Goal: Task Accomplishment & Management: Use online tool/utility

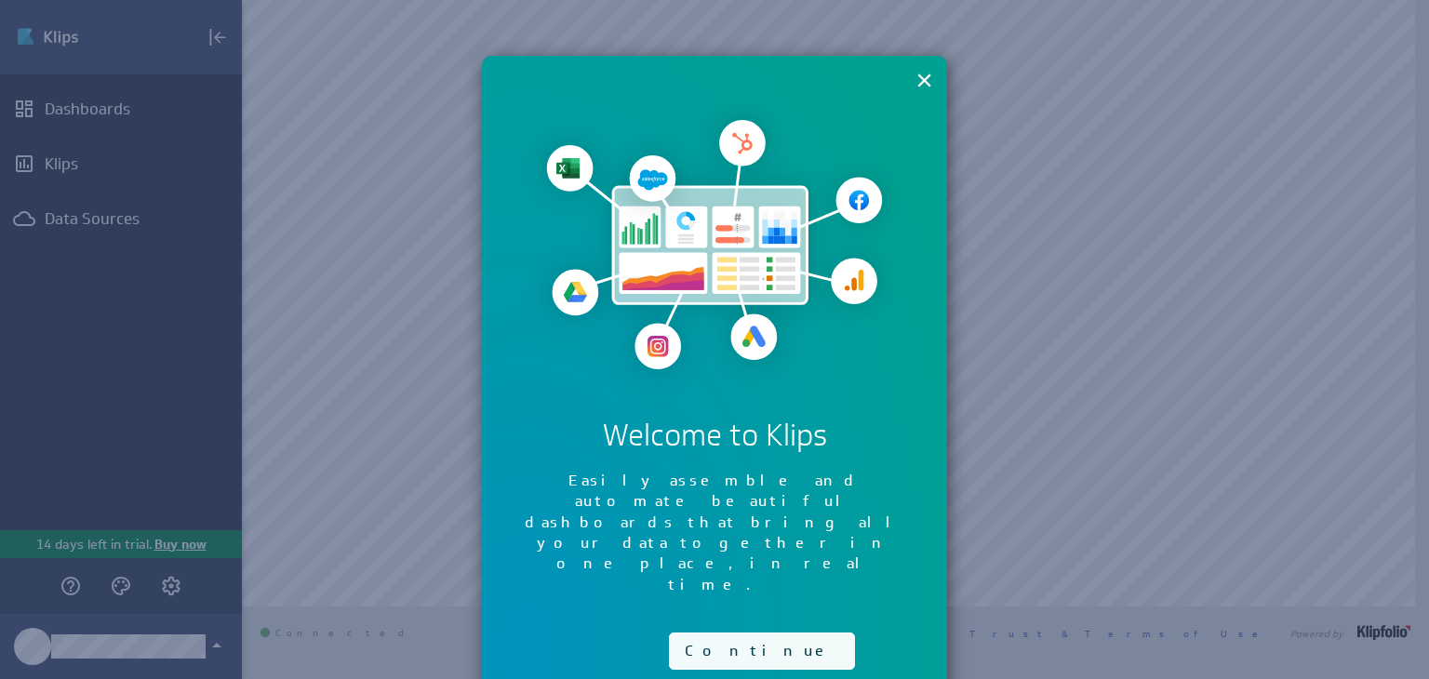
click at [705, 632] on button "Continue" at bounding box center [762, 650] width 186 height 37
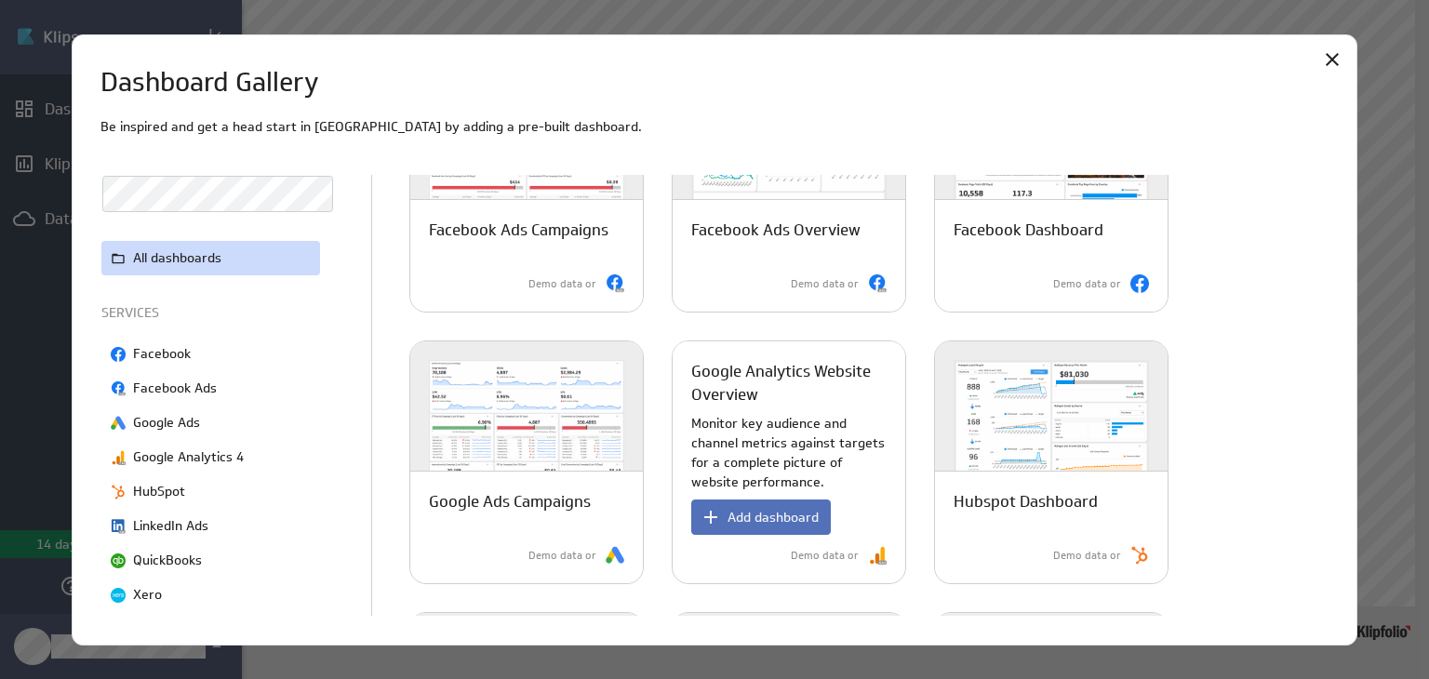
scroll to position [408, 0]
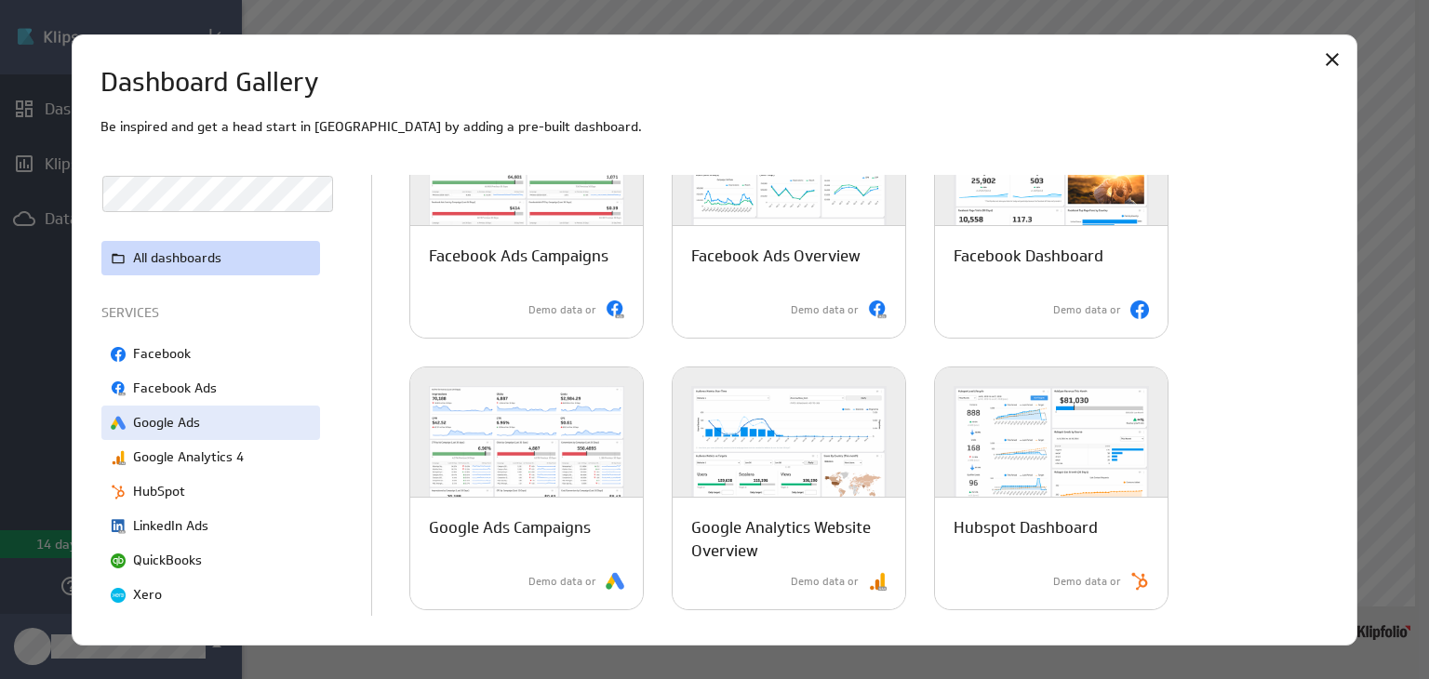
click at [189, 422] on p "Google Ads" at bounding box center [166, 423] width 67 height 20
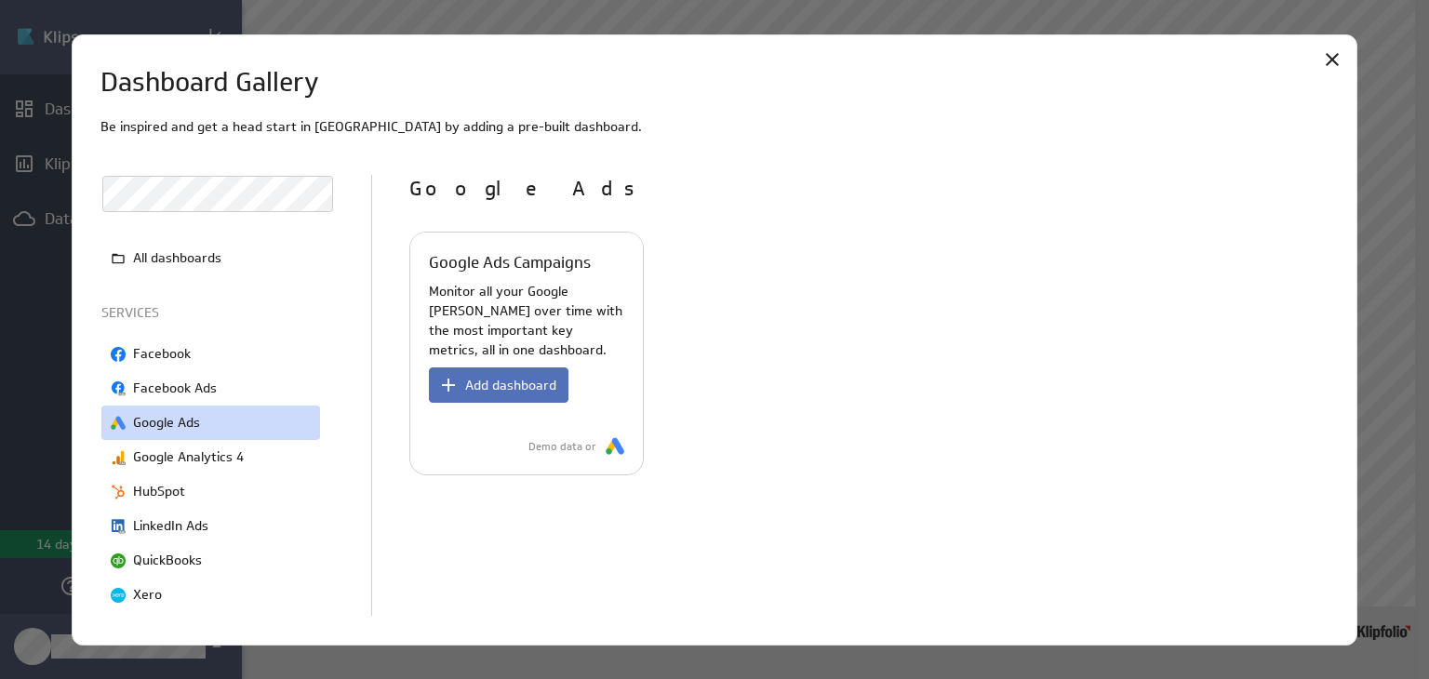
click at [528, 294] on div "Google Ads Campaigns Monitor all your Google ad campaigns over time with the mo…" at bounding box center [526, 354] width 233 height 242
click at [491, 399] on button "Add dashboard" at bounding box center [499, 384] width 140 height 35
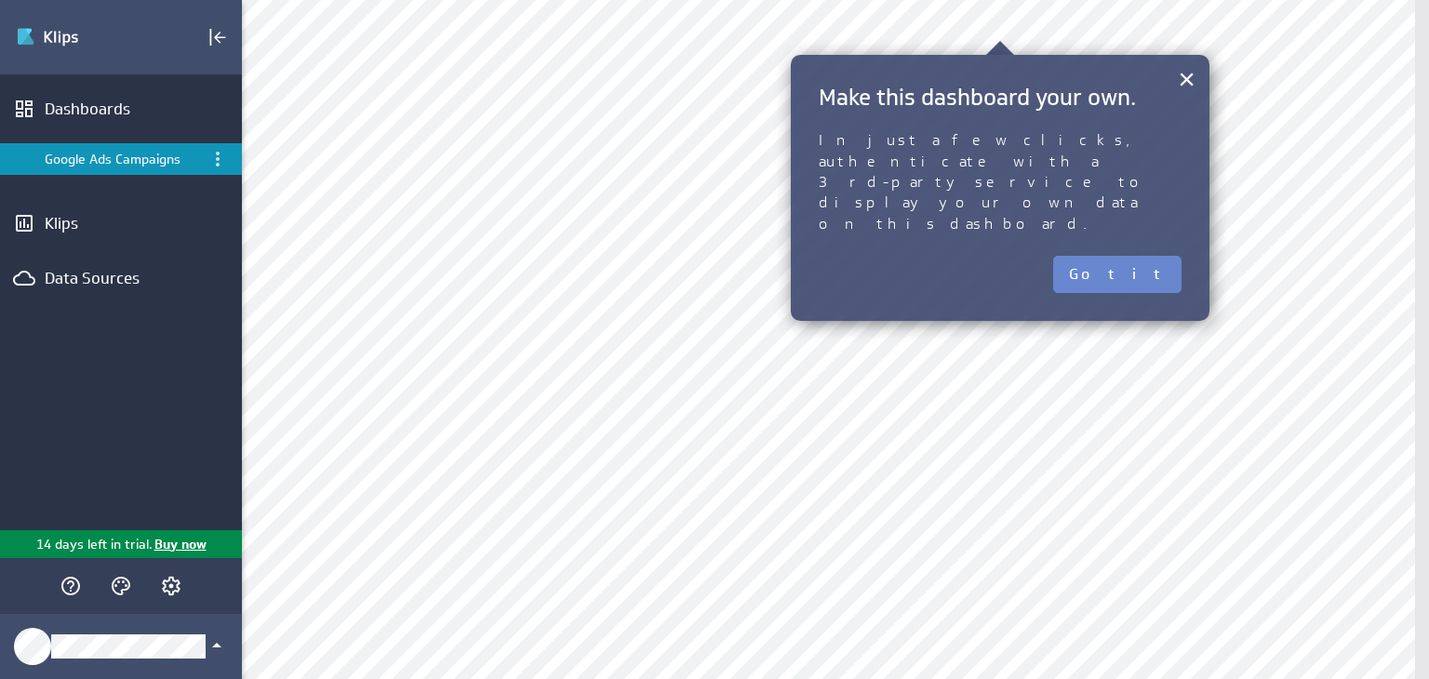
click at [1144, 256] on button "Got it" at bounding box center [1117, 274] width 128 height 37
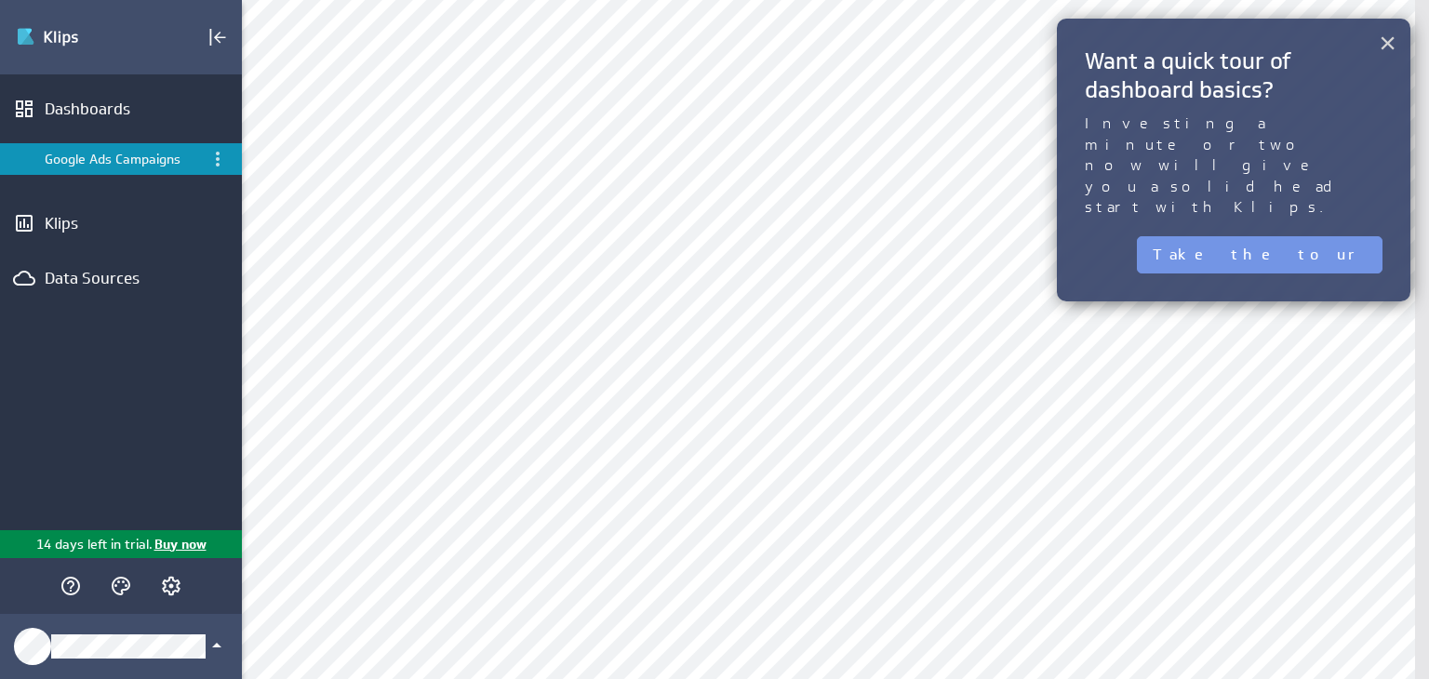
click at [1389, 36] on button "×" at bounding box center [1387, 42] width 18 height 37
